Goal: Task Accomplishment & Management: Use online tool/utility

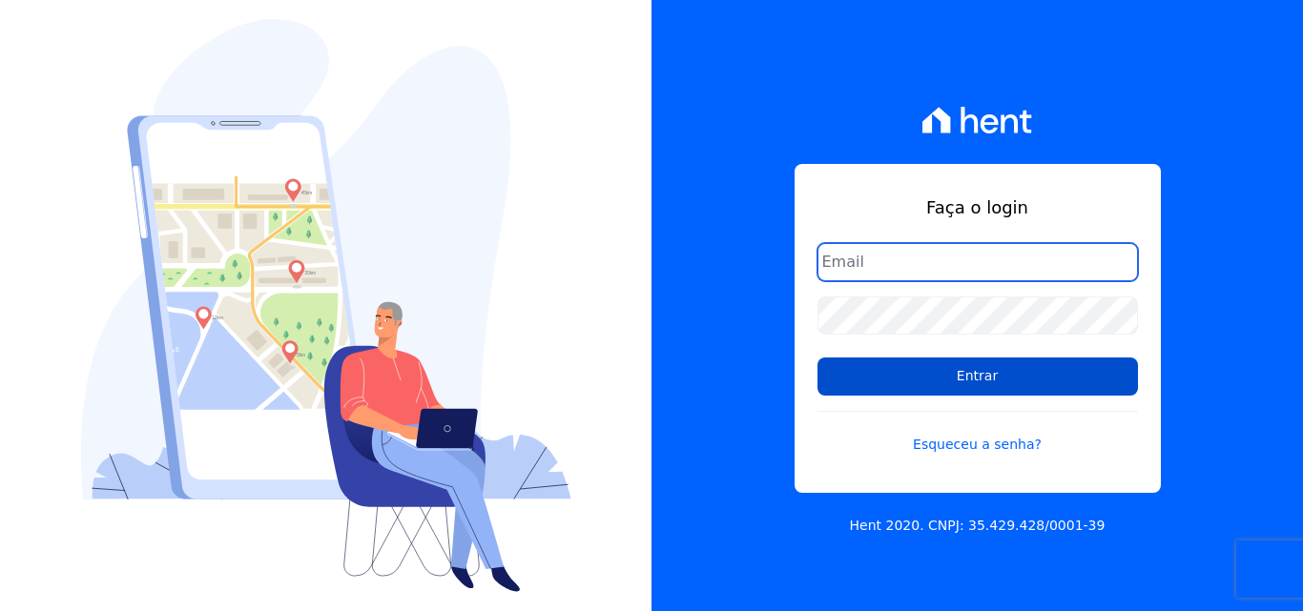
type input "[EMAIL_ADDRESS][DOMAIN_NAME]"
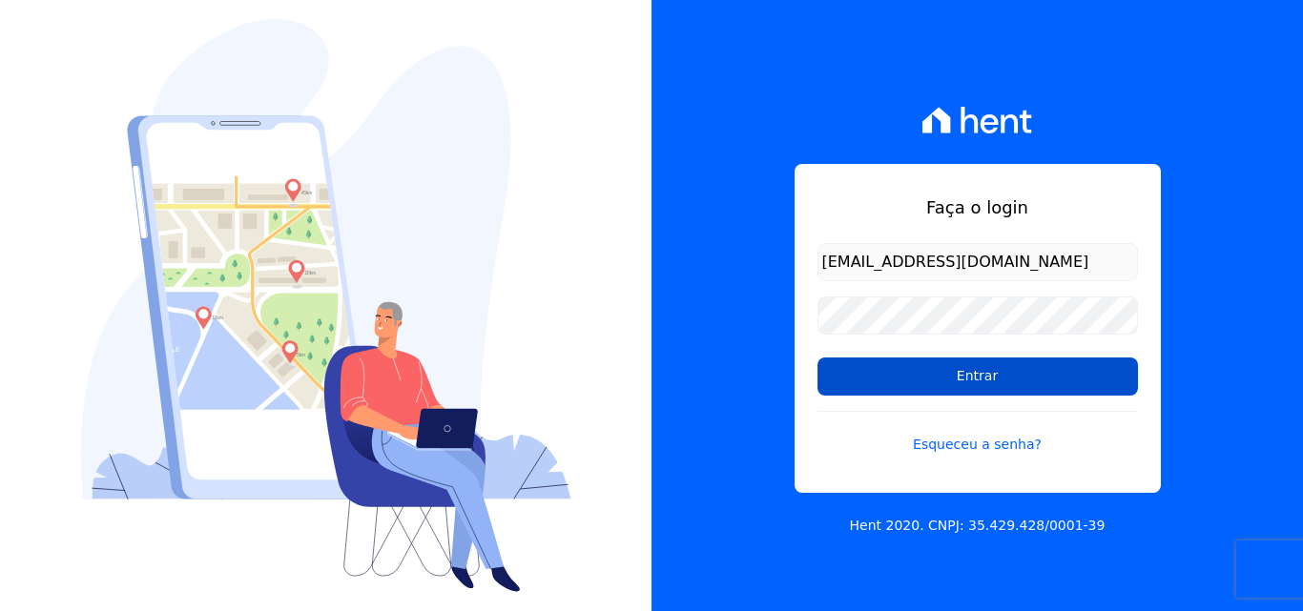
click at [907, 371] on input "Entrar" at bounding box center [978, 377] width 321 height 38
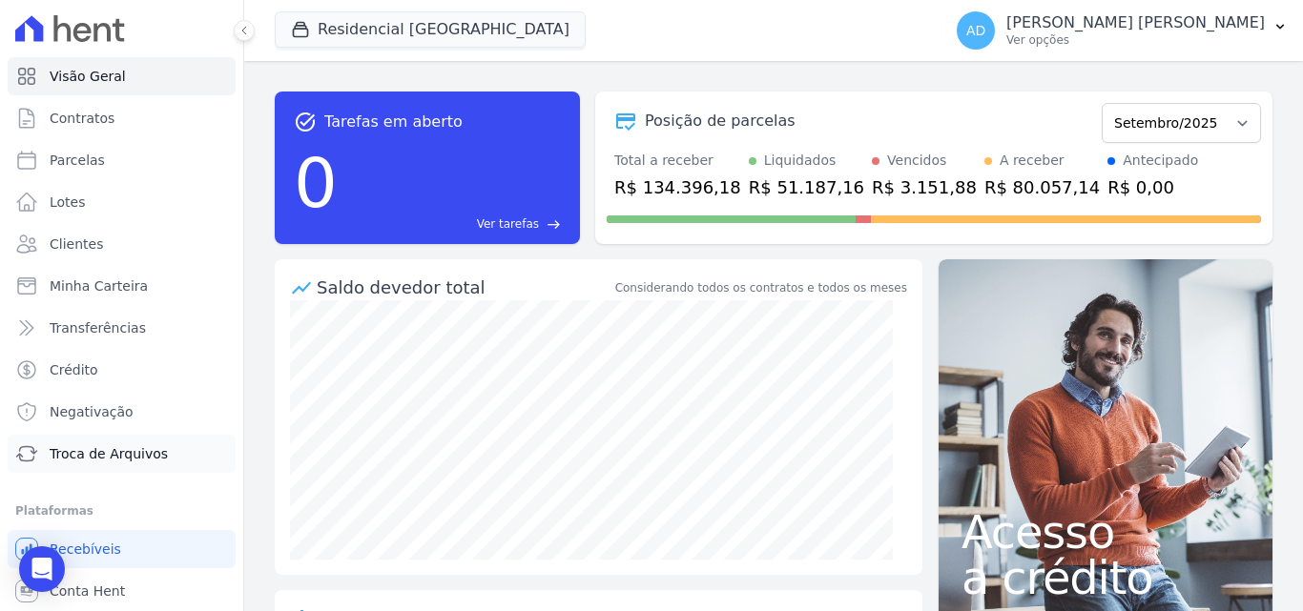
click at [133, 460] on span "Troca de Arquivos" at bounding box center [109, 454] width 118 height 19
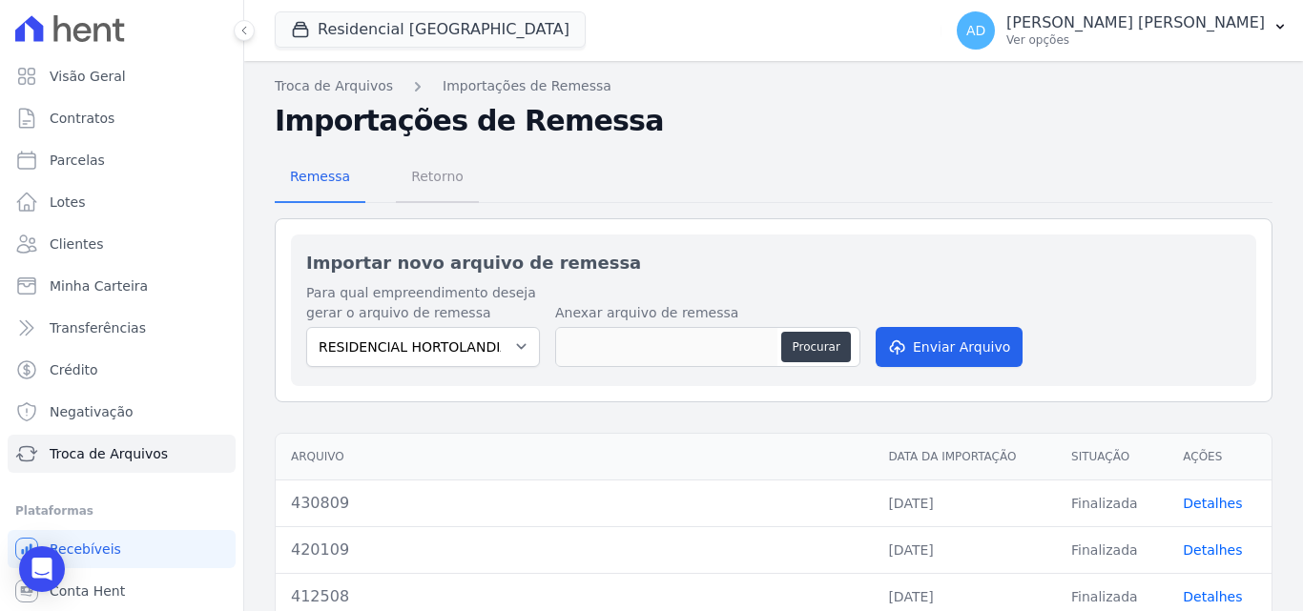
drag, startPoint x: 421, startPoint y: 176, endPoint x: 439, endPoint y: 187, distance: 20.9
click at [422, 176] on span "Retorno" at bounding box center [437, 176] width 75 height 38
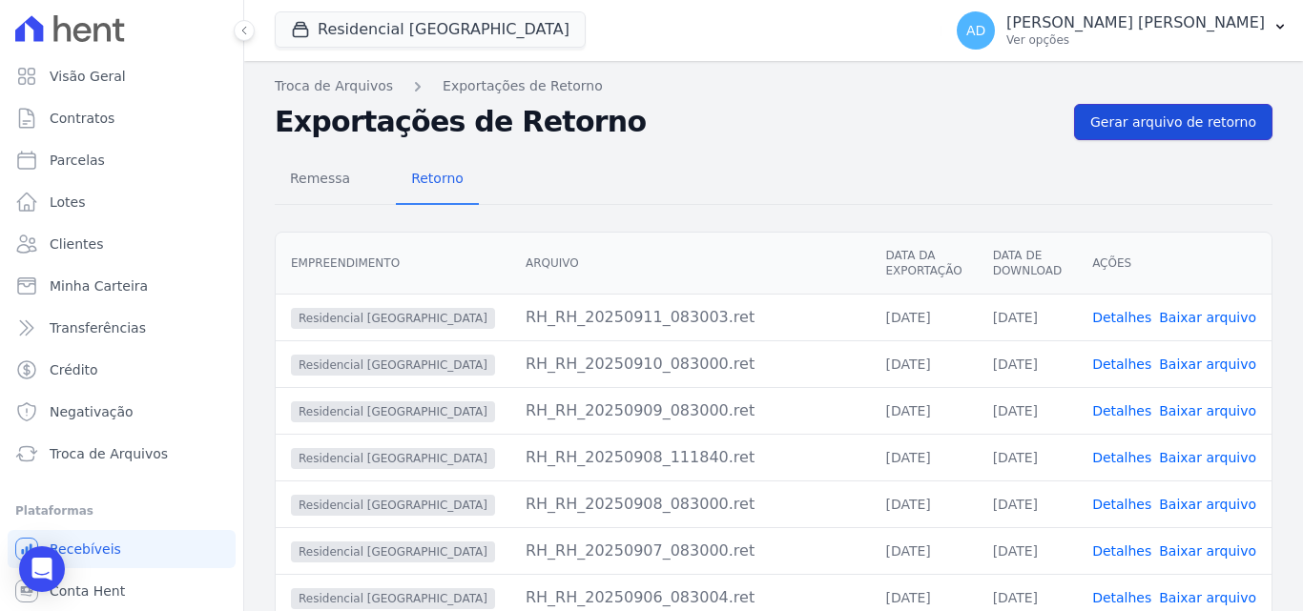
click at [1155, 128] on span "Gerar arquivo de retorno" at bounding box center [1173, 122] width 166 height 19
